Goal: Information Seeking & Learning: Stay updated

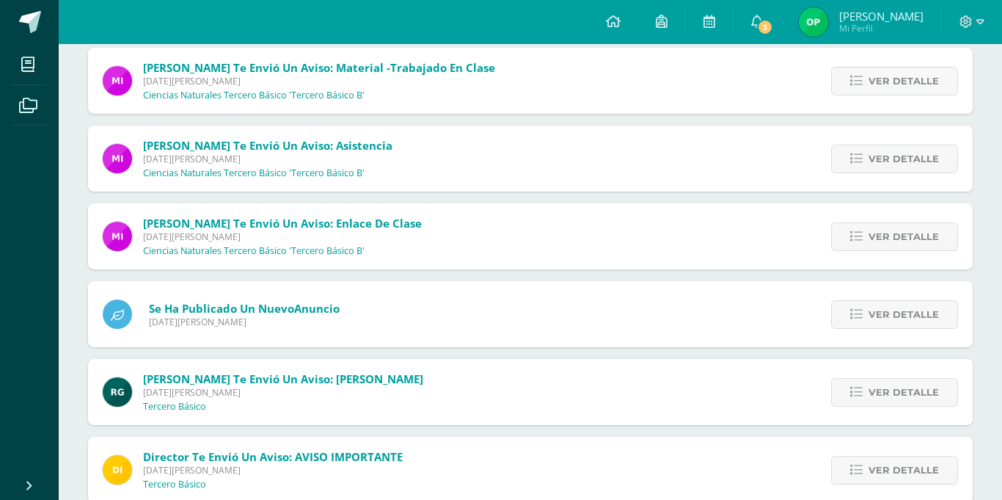
scroll to position [489, 0]
click at [773, 21] on span "3" at bounding box center [765, 27] width 16 height 16
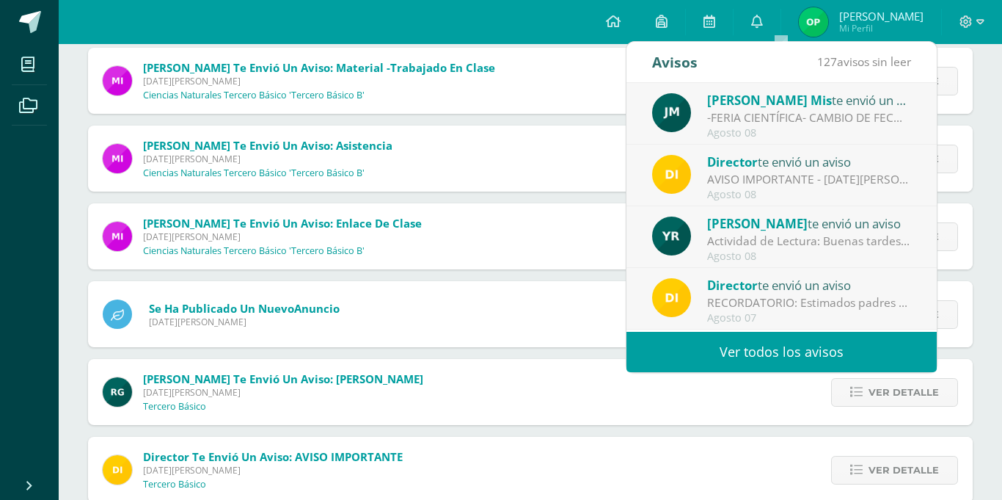
click at [819, 110] on div "-FERIA CIENTÍFICA- CAMBIO DE FECHA-: Buena tarde queridos estudiantes espero se…" at bounding box center [809, 117] width 204 height 17
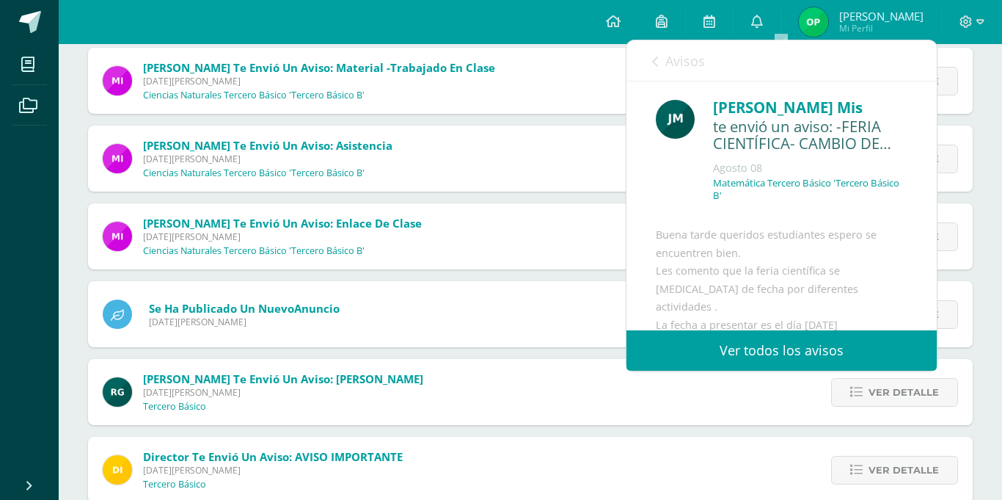
scroll to position [373, 0]
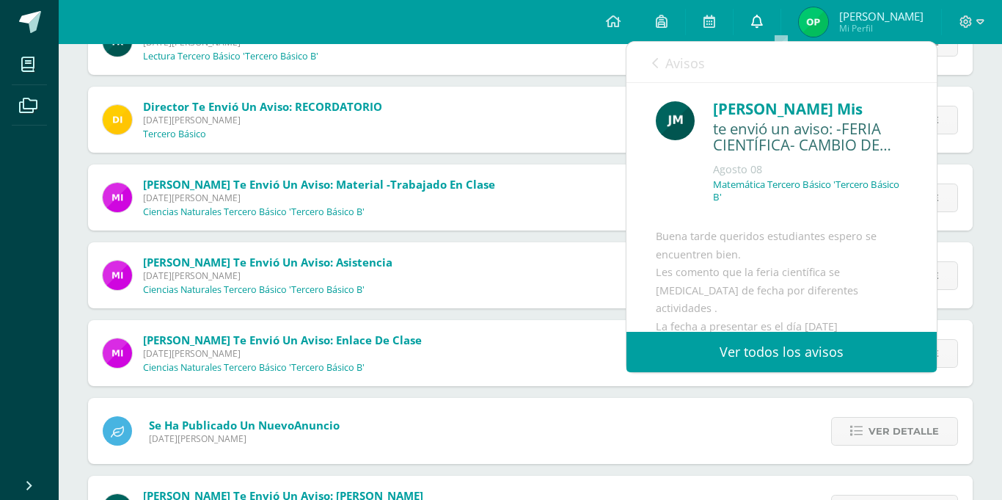
click at [781, 18] on link "0" at bounding box center [757, 22] width 47 height 44
click at [763, 23] on icon at bounding box center [757, 21] width 12 height 13
click at [655, 57] on icon at bounding box center [655, 63] width 6 height 12
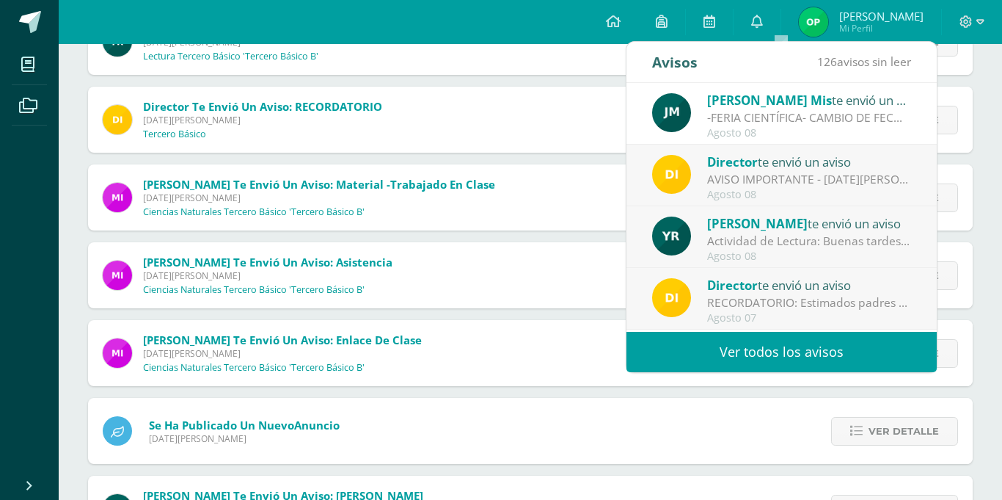
click at [773, 171] on div "AVISO IMPORTANTE - [DATE][PERSON_NAME]: Estimados padres de familia y/o encarga…" at bounding box center [809, 179] width 204 height 17
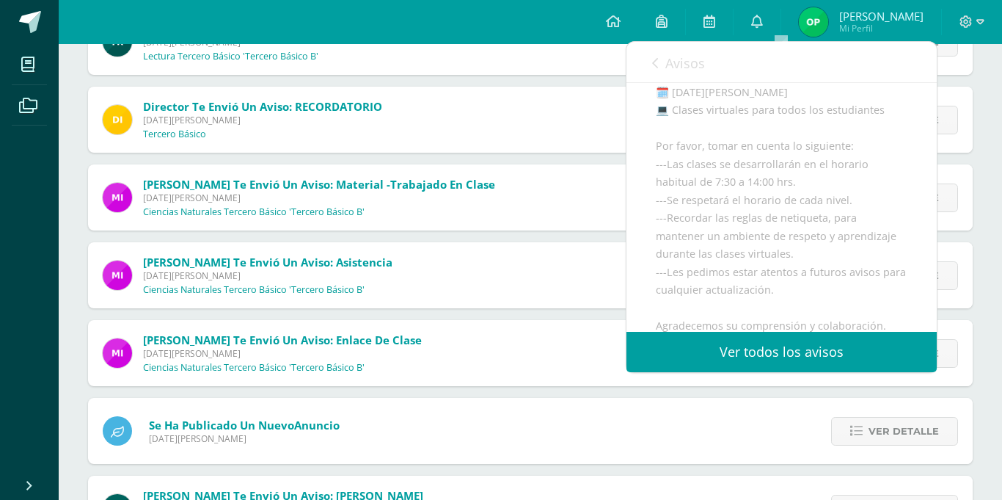
scroll to position [192, 0]
click at [656, 58] on icon at bounding box center [655, 63] width 6 height 12
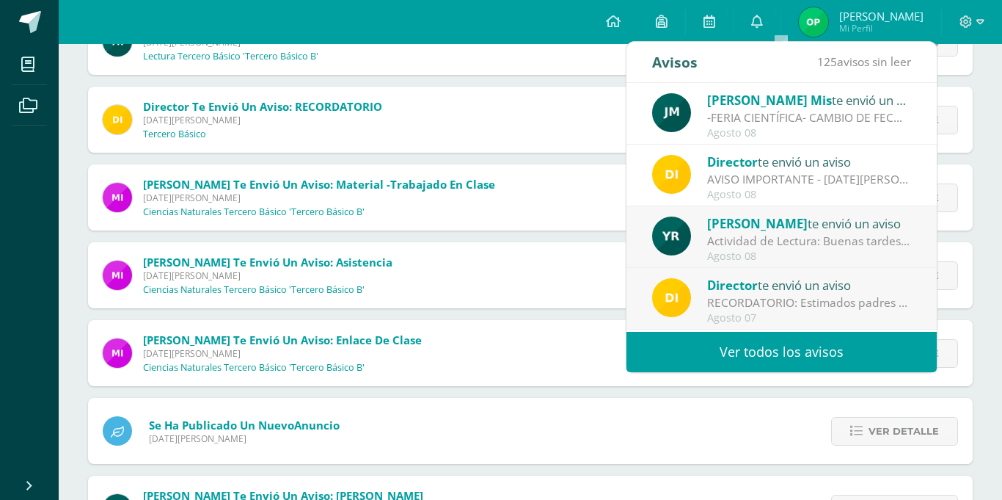
click at [785, 235] on div "Actividad de Lectura: Buenas tardes Adjunto las instrucciones del ejercicio que…" at bounding box center [809, 241] width 204 height 17
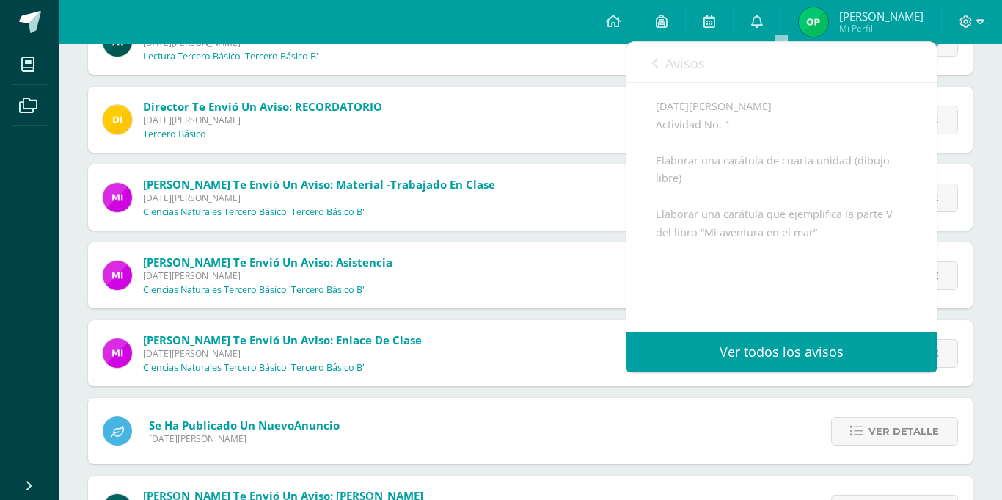
scroll to position [224, 0]
click at [653, 71] on link "Avisos" at bounding box center [678, 63] width 53 height 42
